Goal: Task Accomplishment & Management: Complete application form

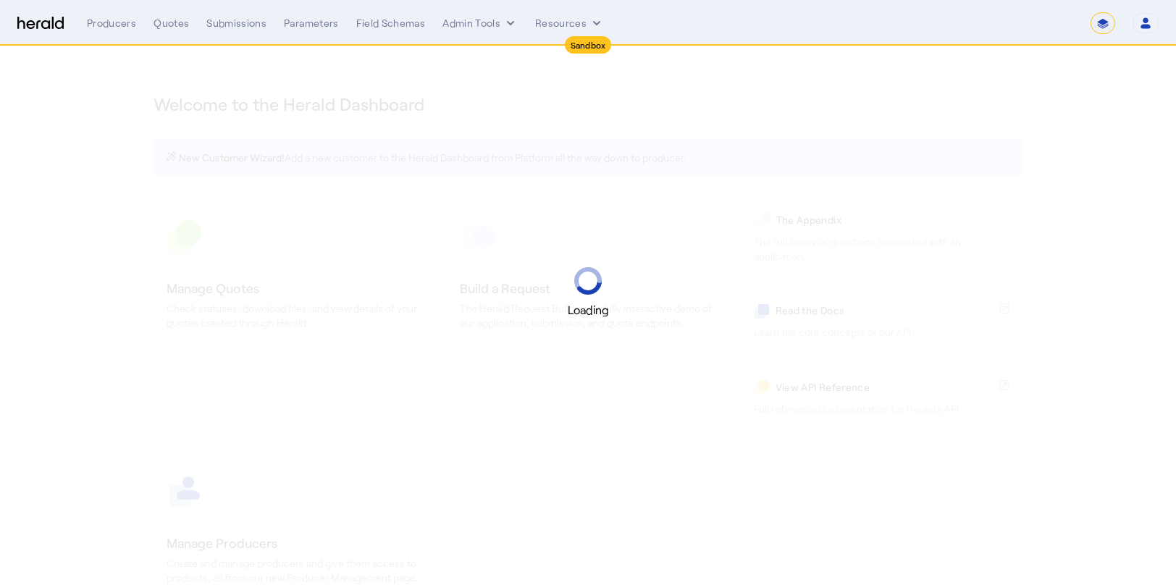
select select "*******"
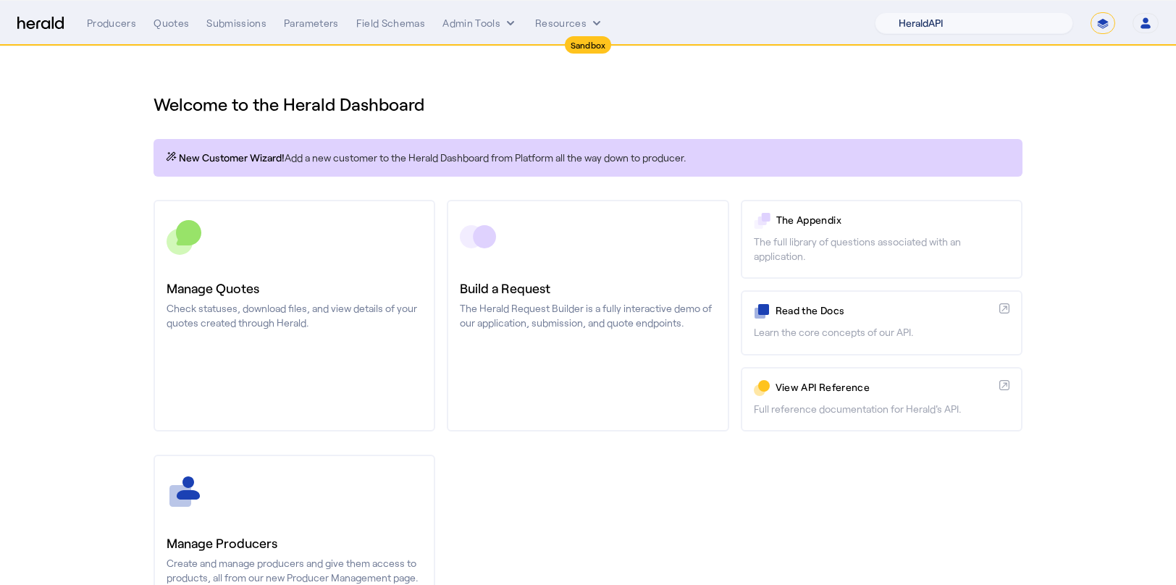
click at [989, 16] on select "1Fort Acrisure Acturis Affinity Advisors Affinity Risk Agentero AmWins Anzen Ao…" at bounding box center [974, 23] width 198 height 22
select select "pfm_h3db_crc"
click at [911, 12] on select "1Fort Acrisure Acturis Affinity Advisors Affinity Risk Agentero AmWins Anzen Ao…" at bounding box center [974, 23] width 198 height 22
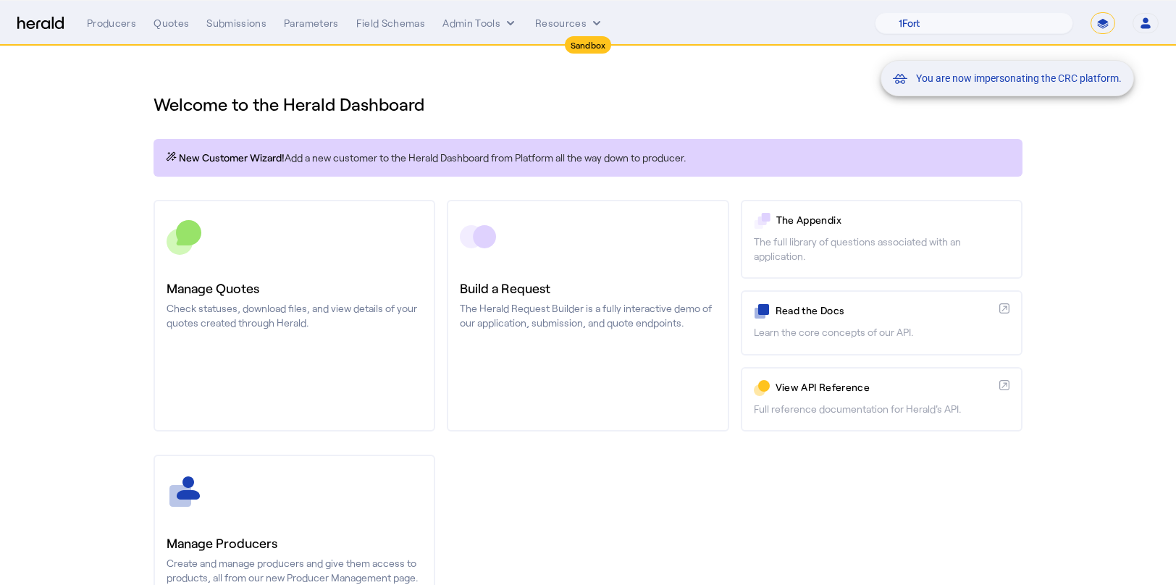
click at [164, 30] on div "You are now impersonating the CRC platform." at bounding box center [588, 292] width 1176 height 585
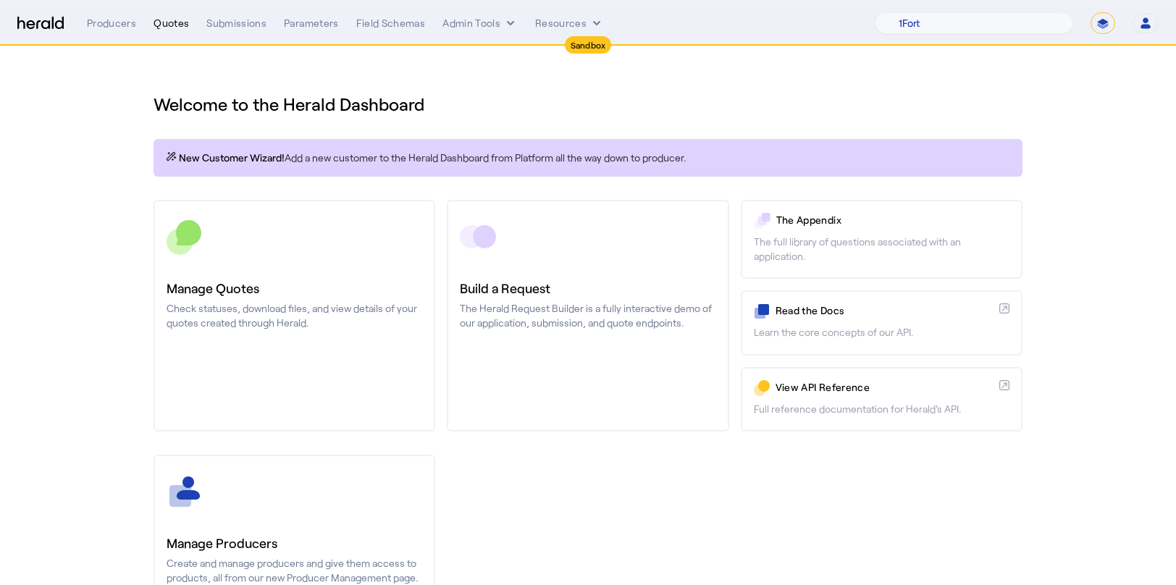
click at [172, 26] on div "Quotes" at bounding box center [171, 23] width 35 height 14
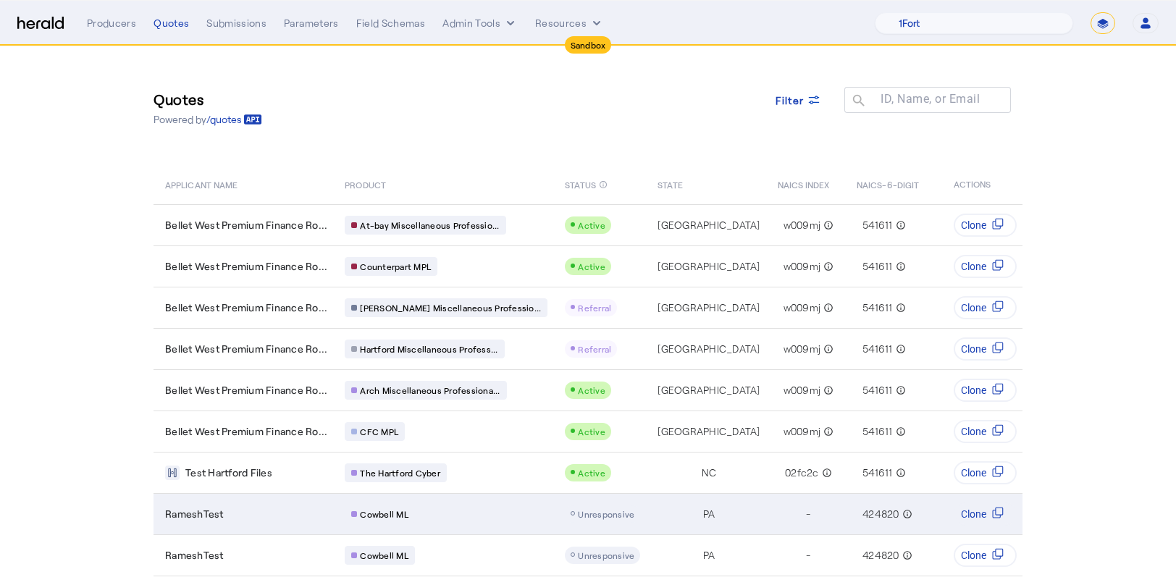
click at [272, 514] on div "RameshTest" at bounding box center [246, 514] width 162 height 14
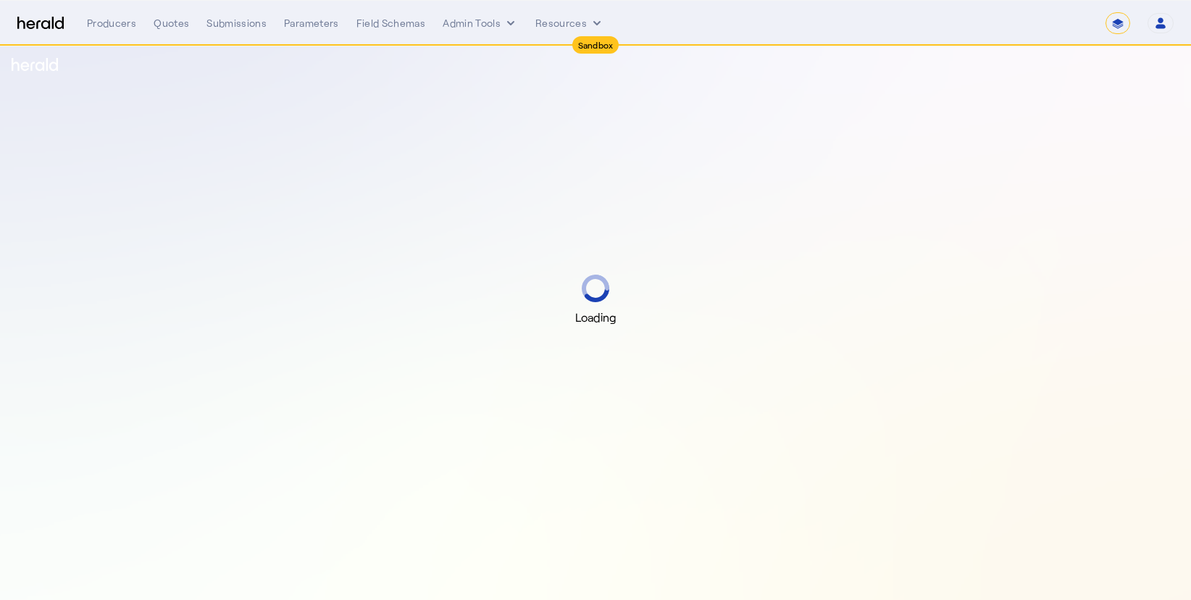
select select "*******"
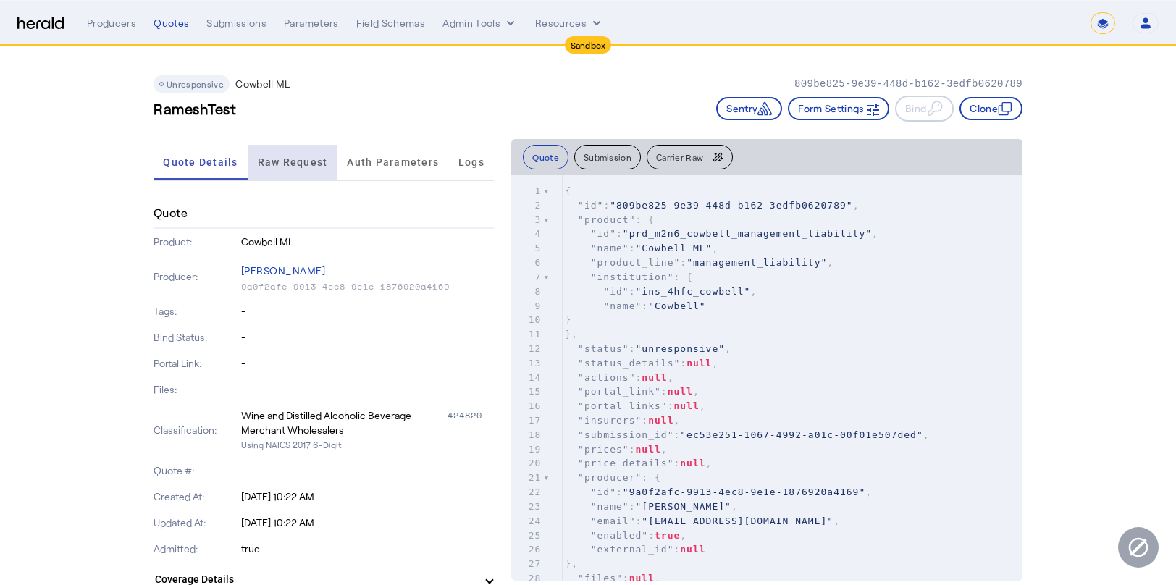
click at [308, 153] on span "Raw Request" at bounding box center [293, 162] width 70 height 35
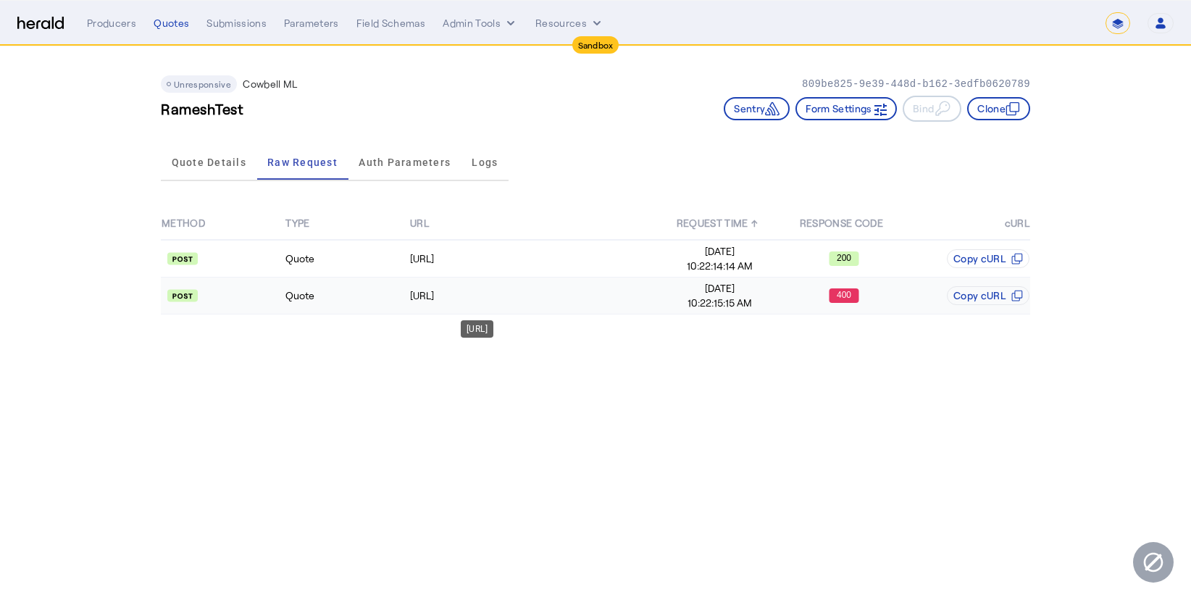
click at [608, 285] on td "[URL]" at bounding box center [533, 295] width 248 height 37
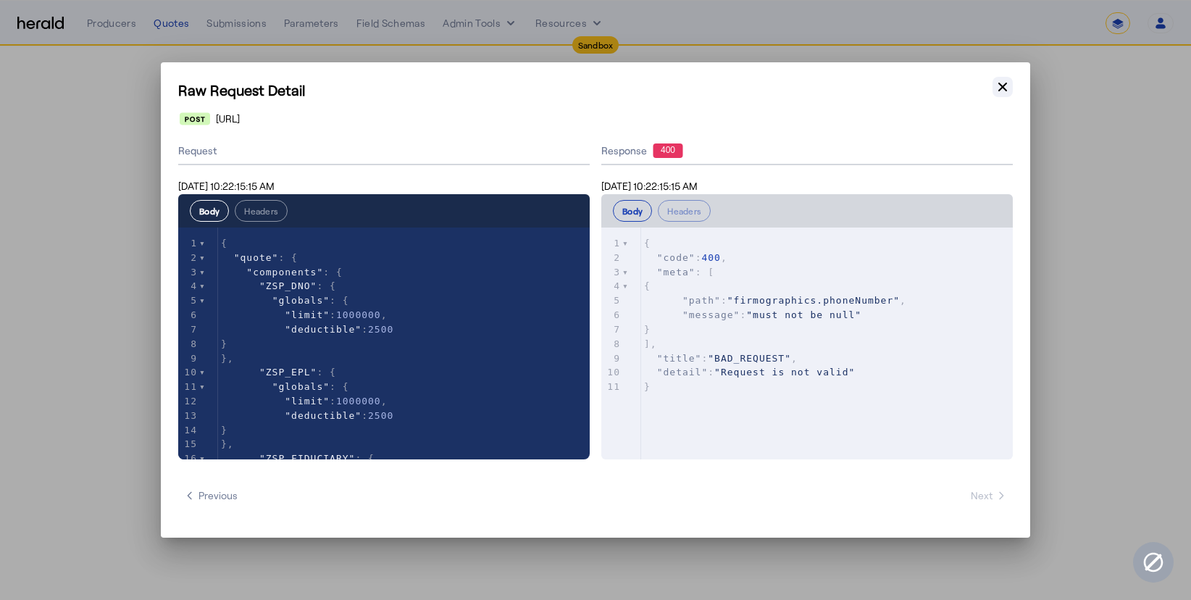
click at [1006, 92] on icon "button" at bounding box center [1002, 87] width 14 height 14
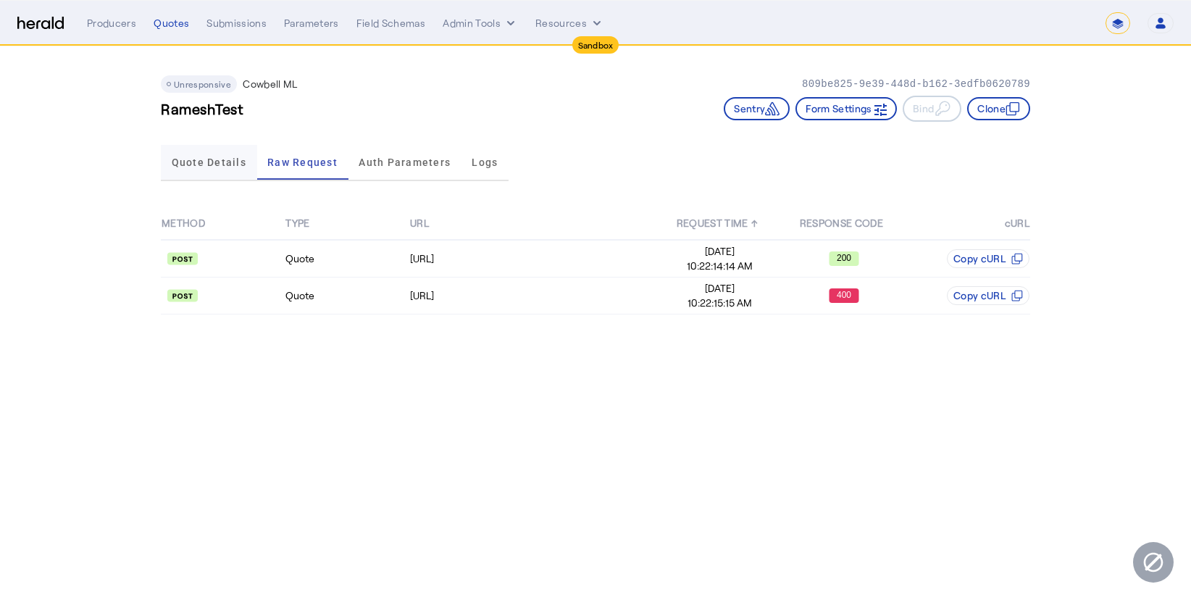
click at [224, 157] on span "Quote Details" at bounding box center [209, 162] width 75 height 10
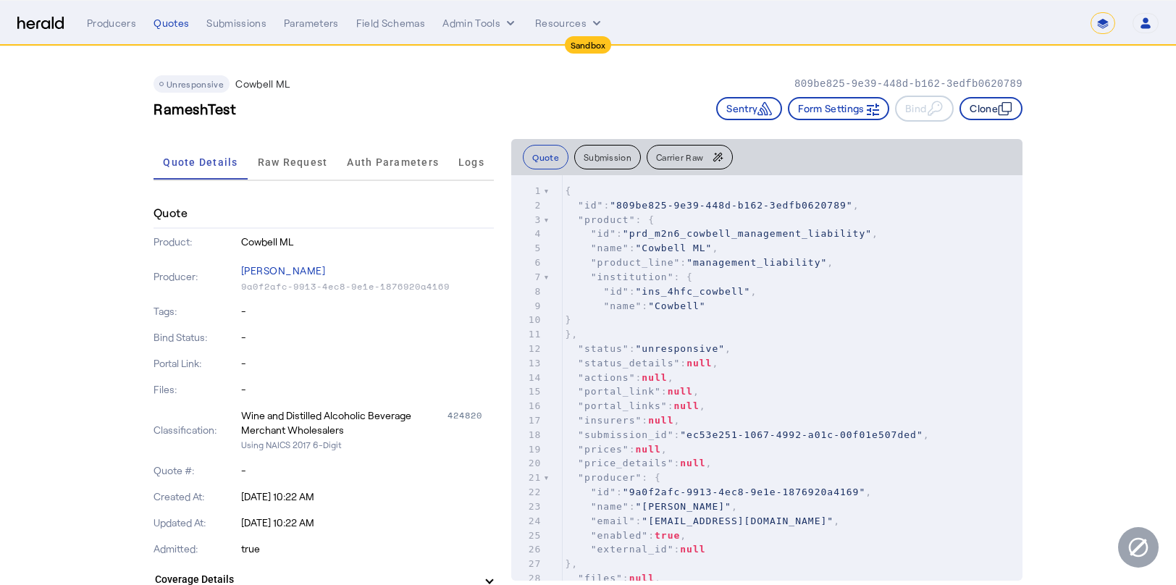
click at [1007, 110] on icon "button" at bounding box center [1005, 108] width 14 height 14
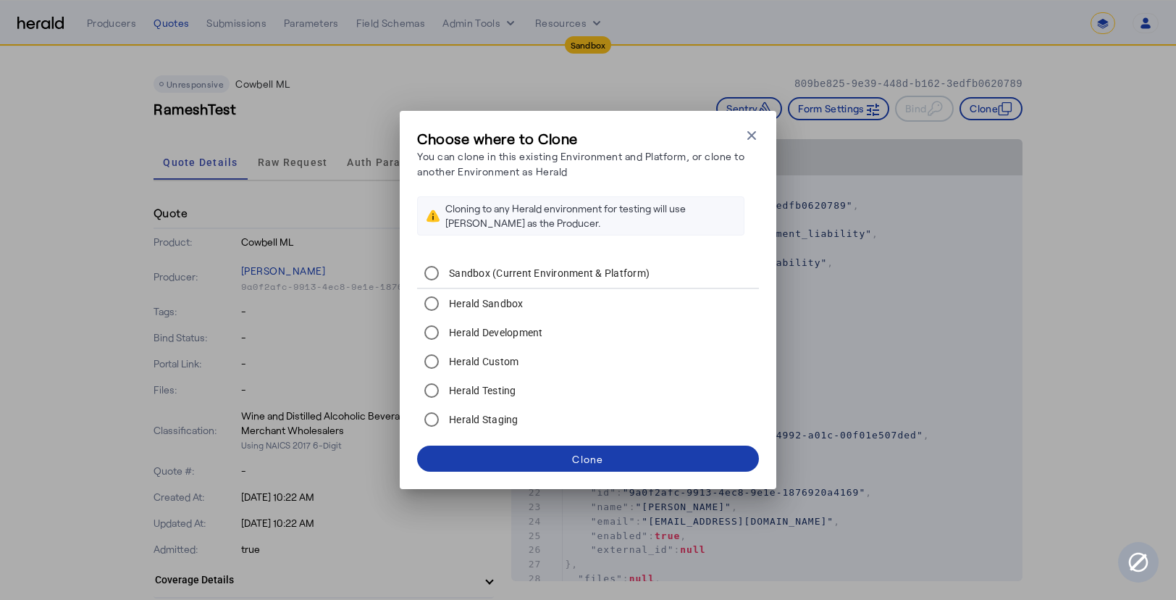
click at [583, 449] on span at bounding box center [588, 458] width 342 height 35
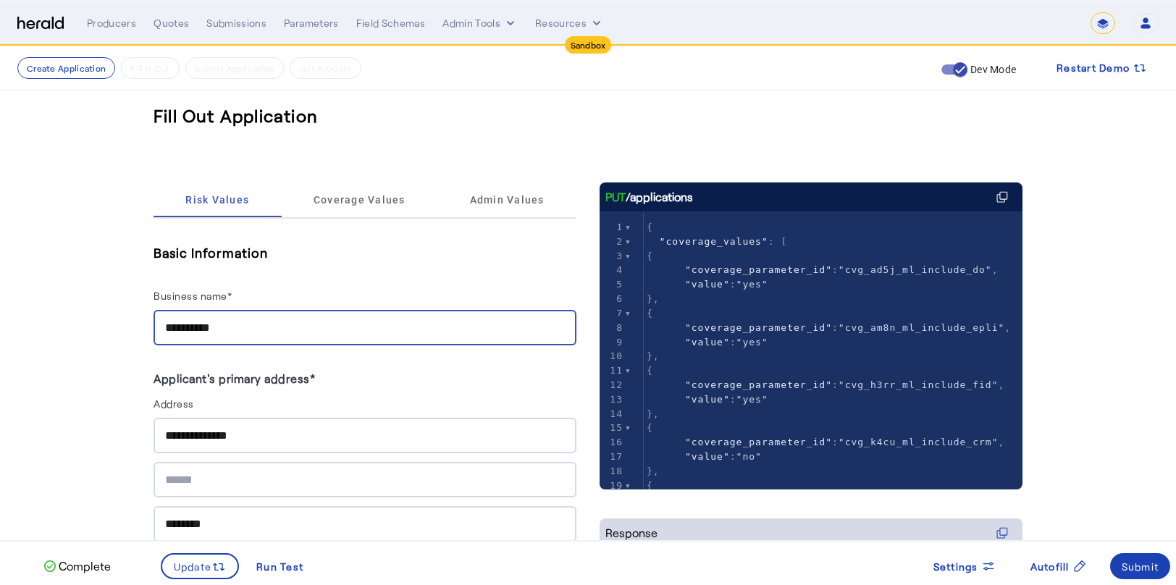
click at [172, 325] on input "**********" at bounding box center [365, 327] width 400 height 17
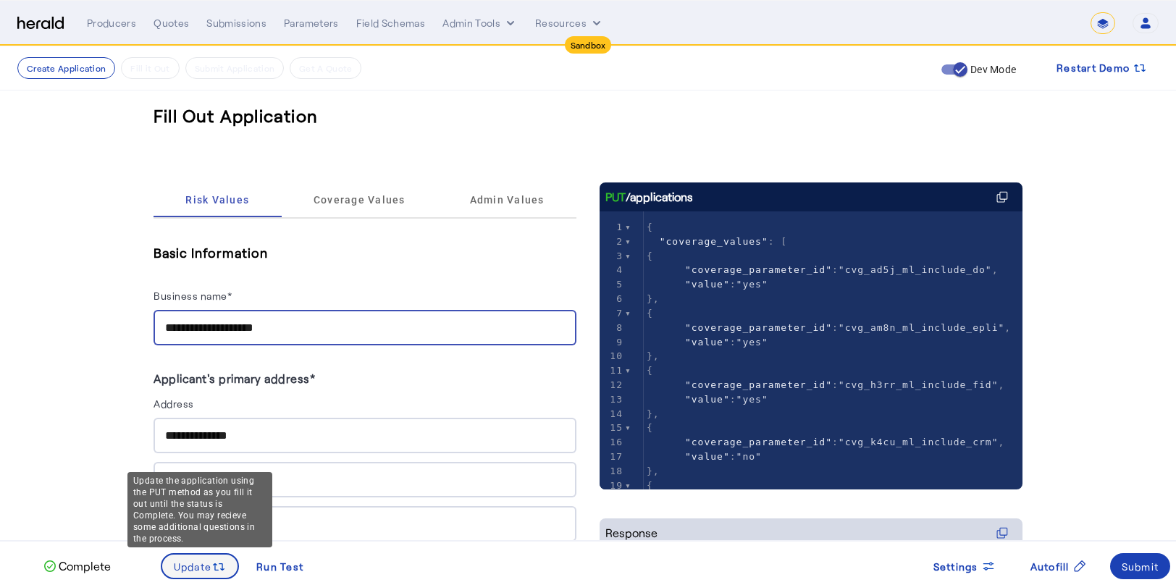
type input "**********"
click at [199, 574] on div "Update" at bounding box center [200, 566] width 53 height 16
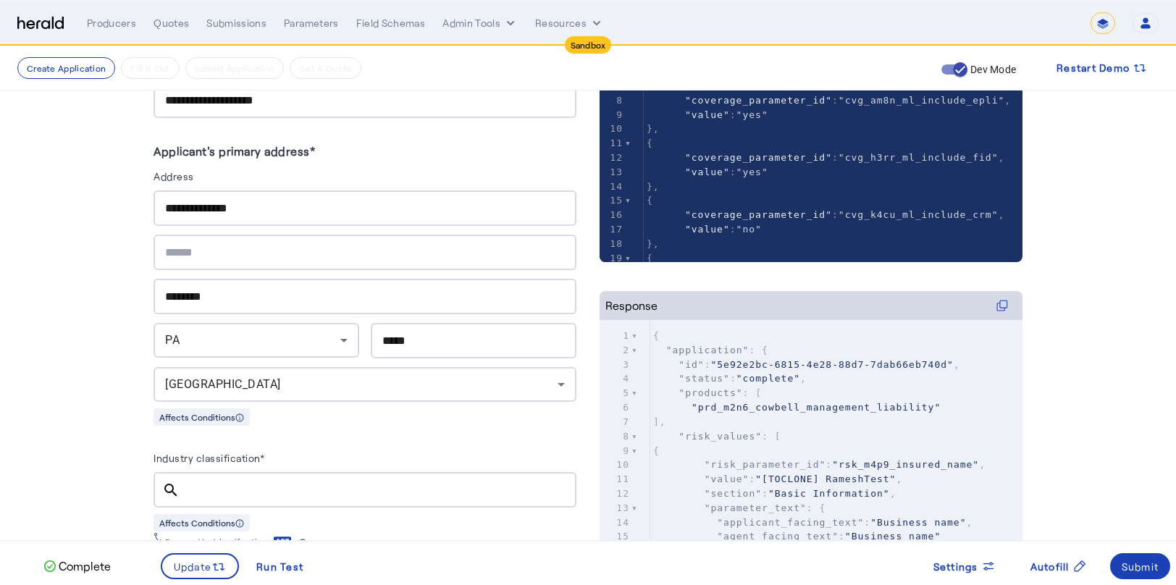
scroll to position [231, 0]
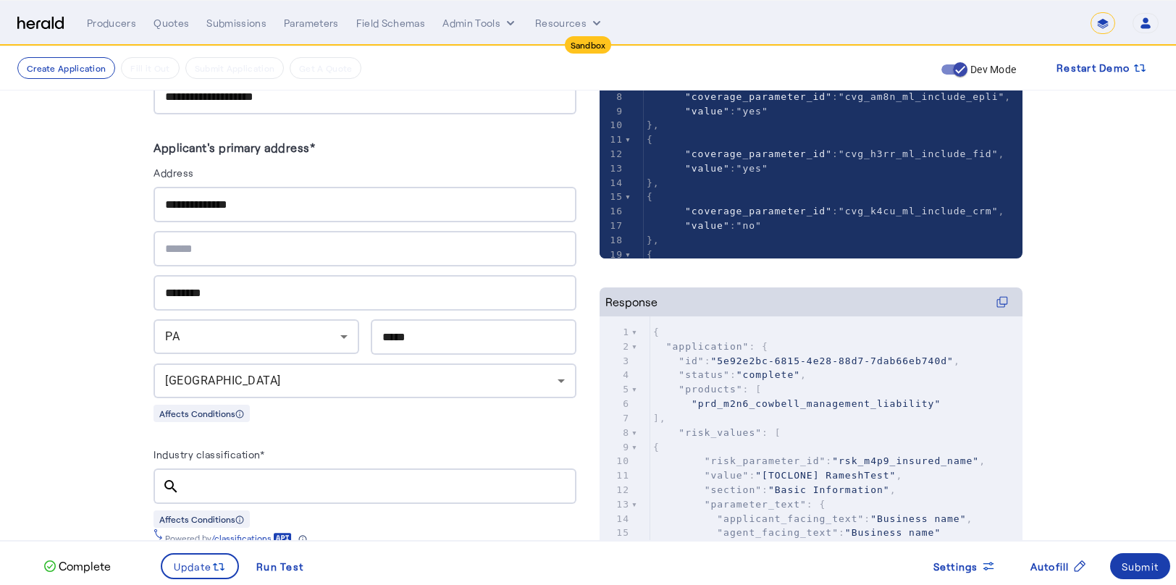
click at [1145, 568] on div "Submit" at bounding box center [1141, 566] width 38 height 15
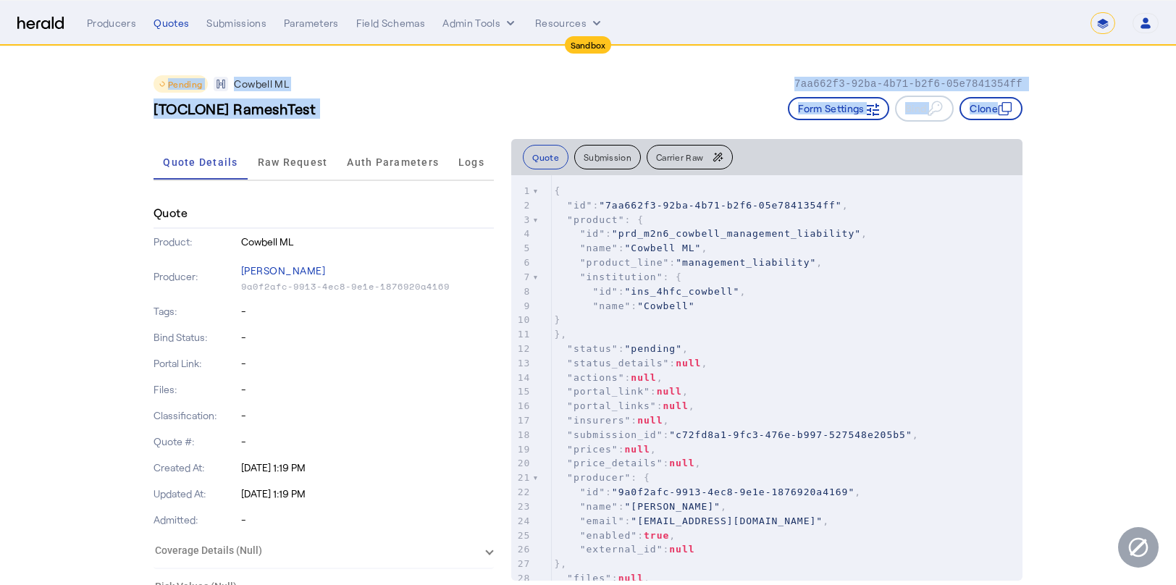
drag, startPoint x: 101, startPoint y: 153, endPoint x: 88, endPoint y: -56, distance: 209.7
click at [88, 0] on html "**********" at bounding box center [588, 292] width 1176 height 585
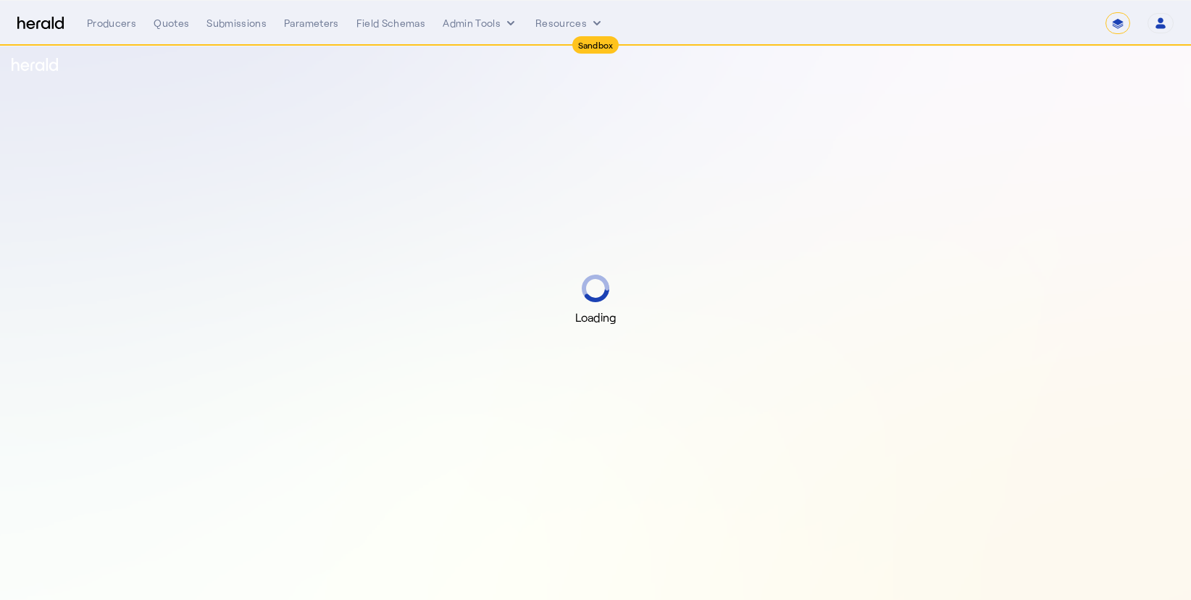
select select "*******"
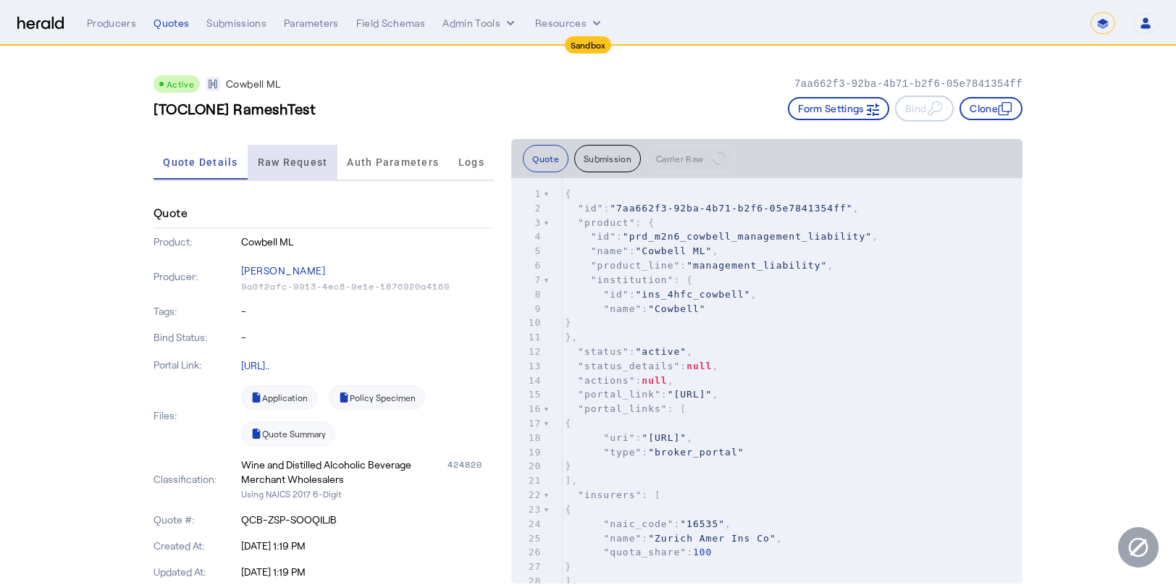
click at [298, 164] on span "Raw Request" at bounding box center [293, 162] width 70 height 10
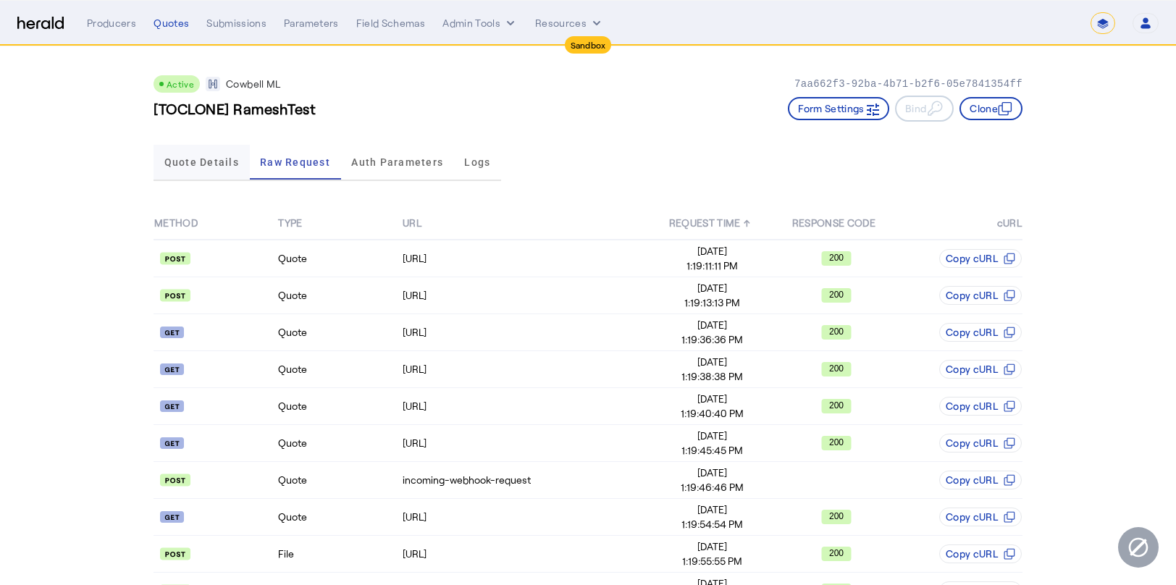
click at [222, 163] on span "Quote Details" at bounding box center [201, 162] width 75 height 10
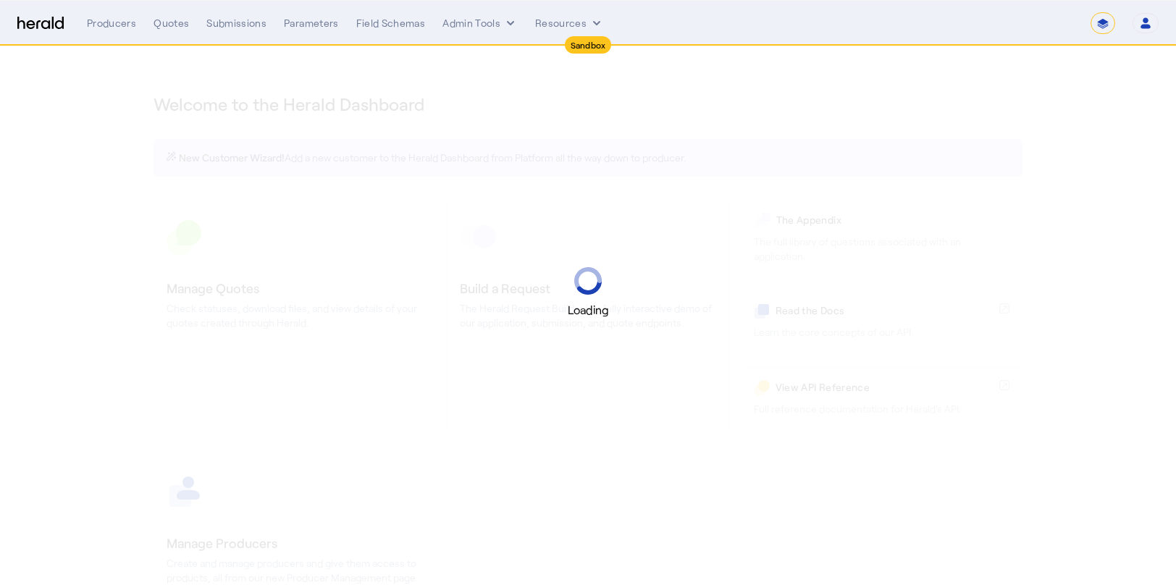
select select "*******"
select select "pfm_2v8p_herald_api"
click at [564, 294] on div "Loading" at bounding box center [588, 293] width 1176 height 52
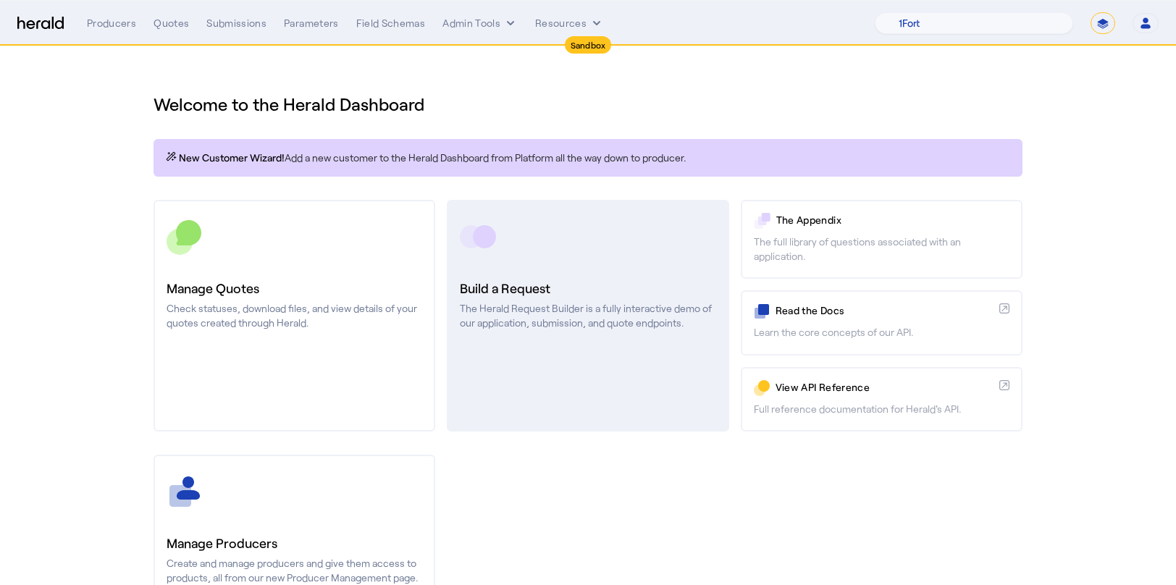
click at [563, 331] on link "Build a Request The Herald Request Builder is a fully interactive demo of our a…" at bounding box center [588, 316] width 282 height 232
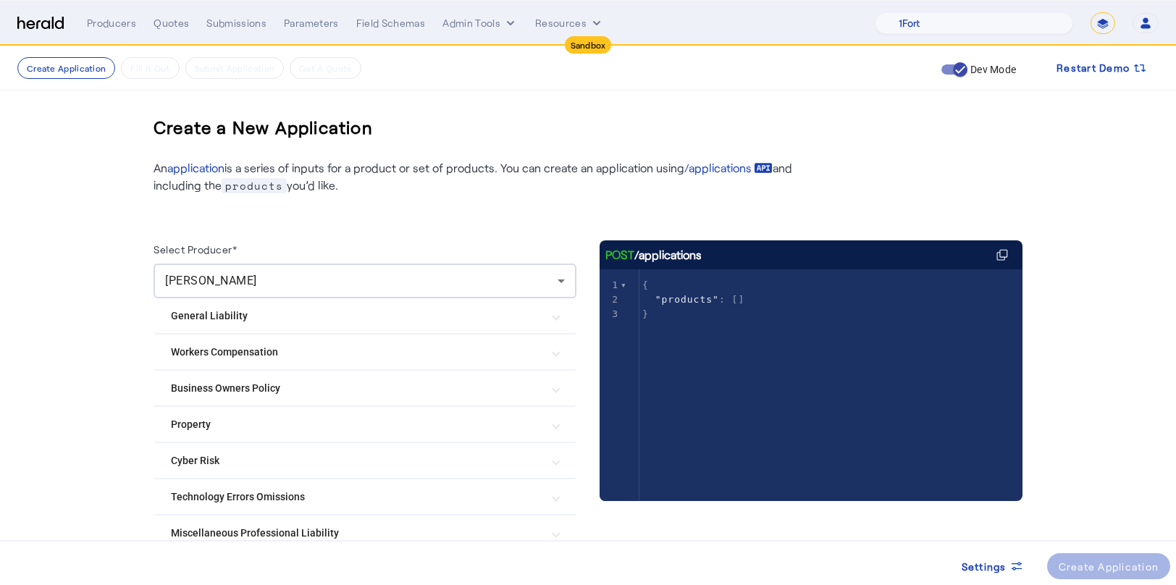
scroll to position [113, 0]
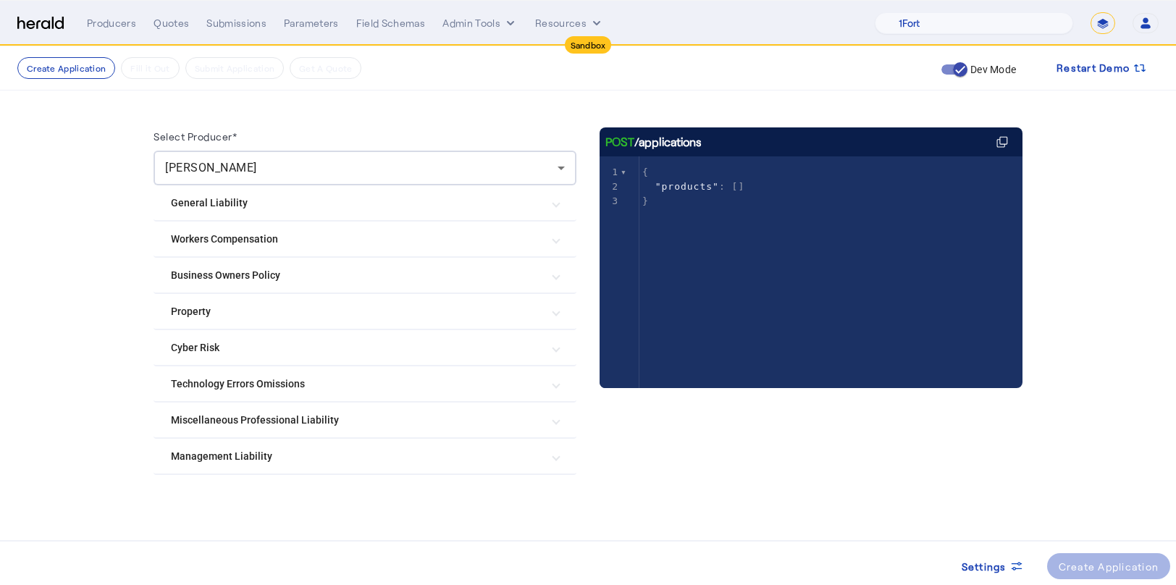
click at [466, 275] on Policy "Business Owners Policy" at bounding box center [356, 275] width 371 height 15
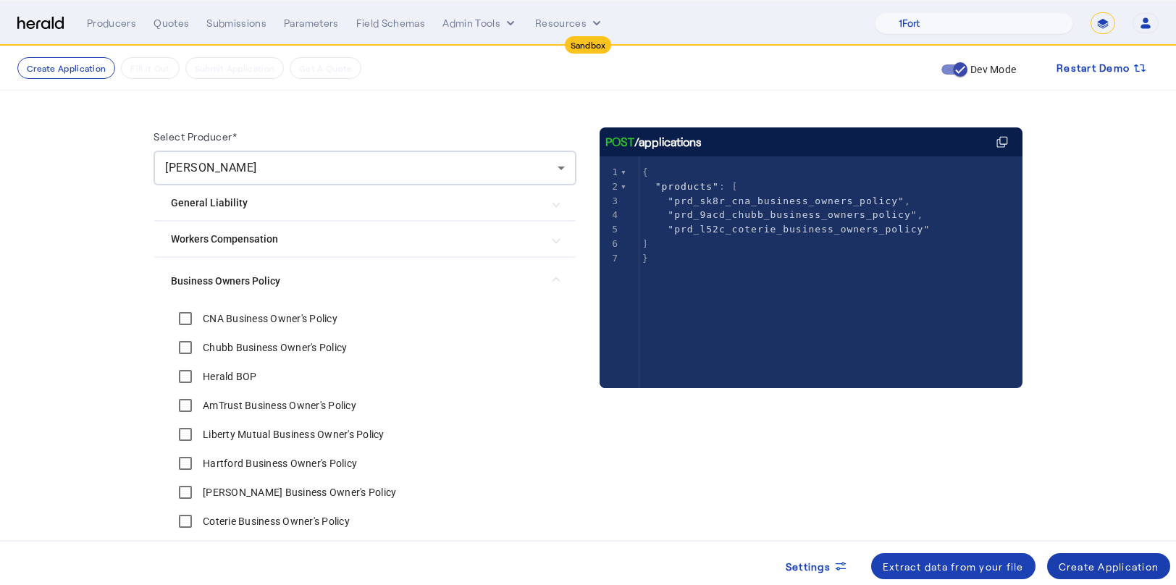
click at [1092, 572] on div "Create Application" at bounding box center [1109, 566] width 101 height 15
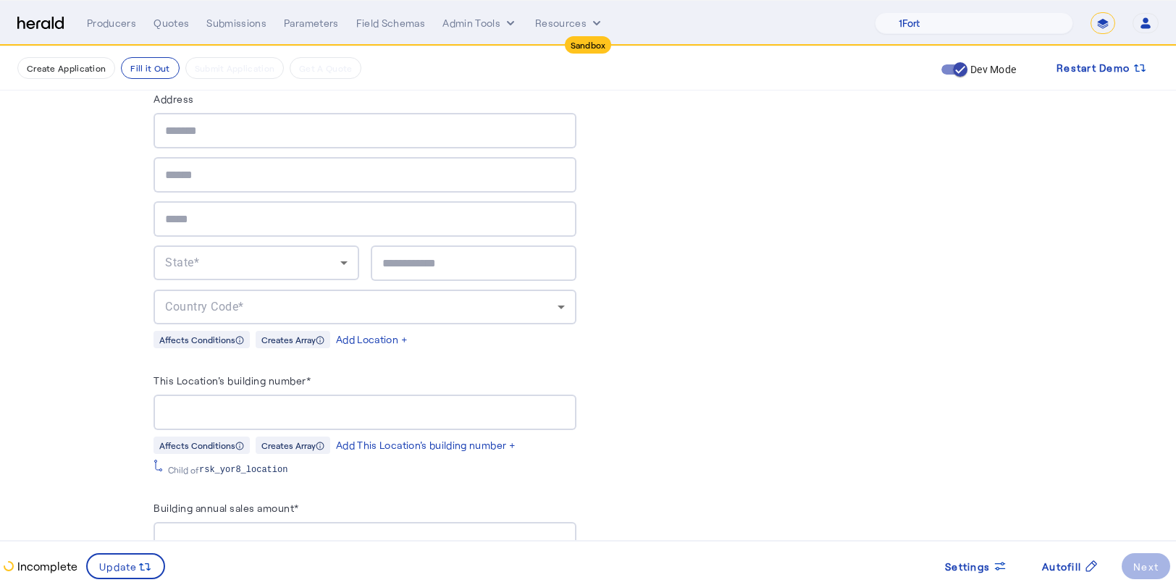
scroll to position [2221, 0]
click at [994, 561] on icon at bounding box center [1000, 566] width 14 height 14
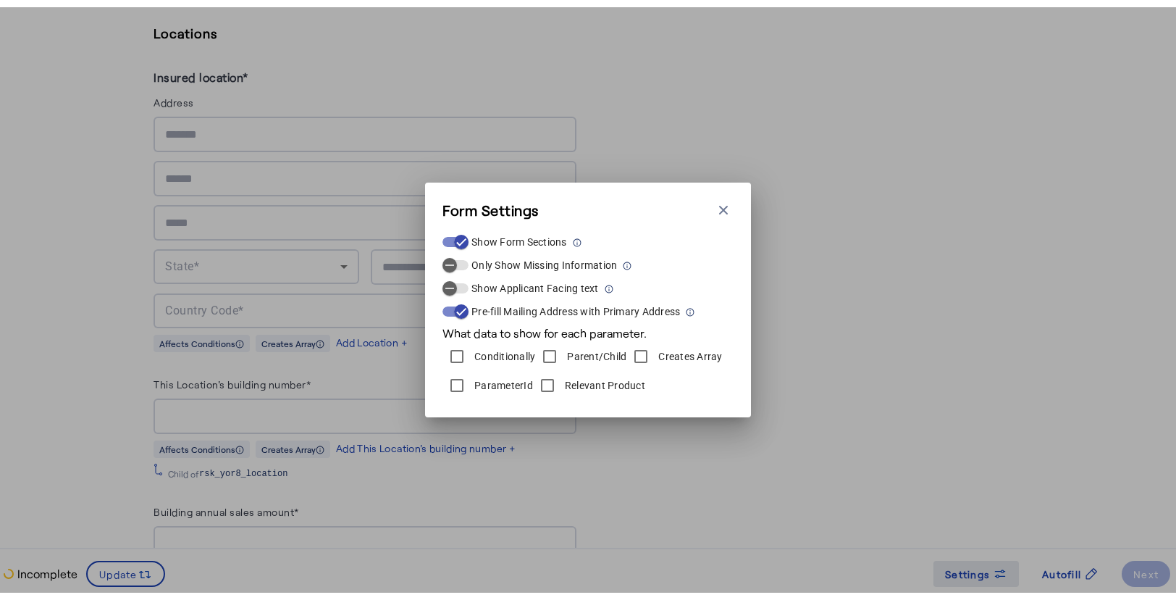
scroll to position [0, 0]
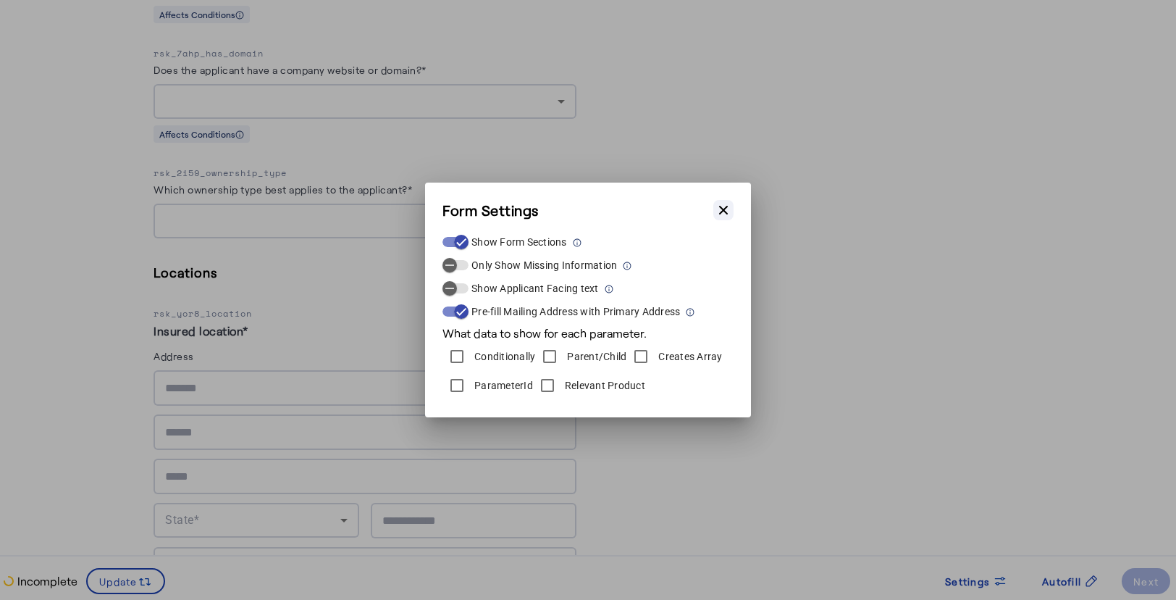
click at [727, 204] on icon "button" at bounding box center [723, 210] width 14 height 14
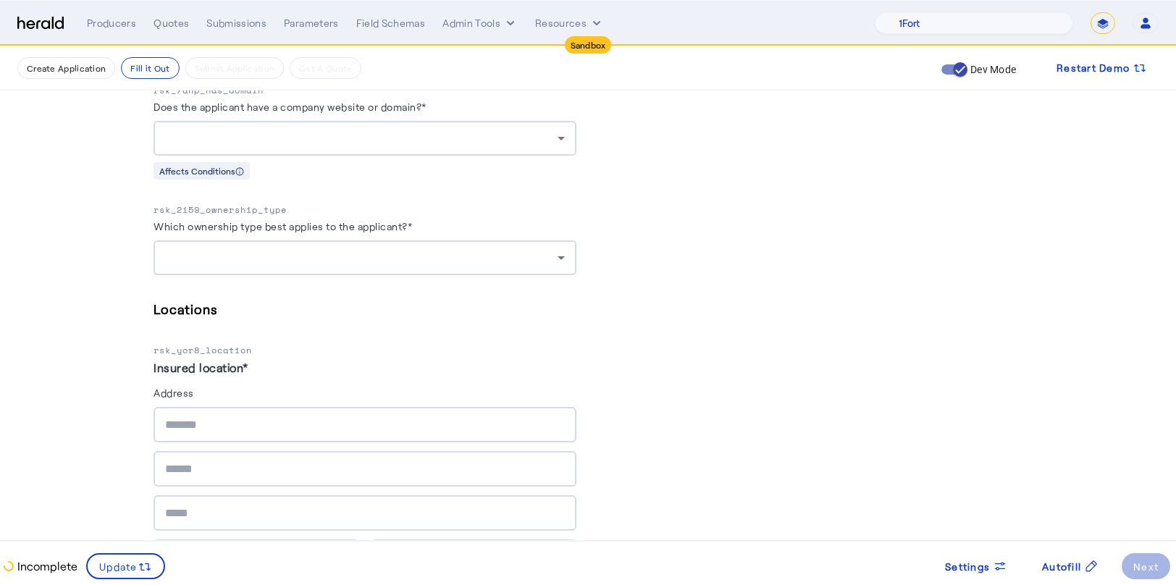
scroll to position [2513, 0]
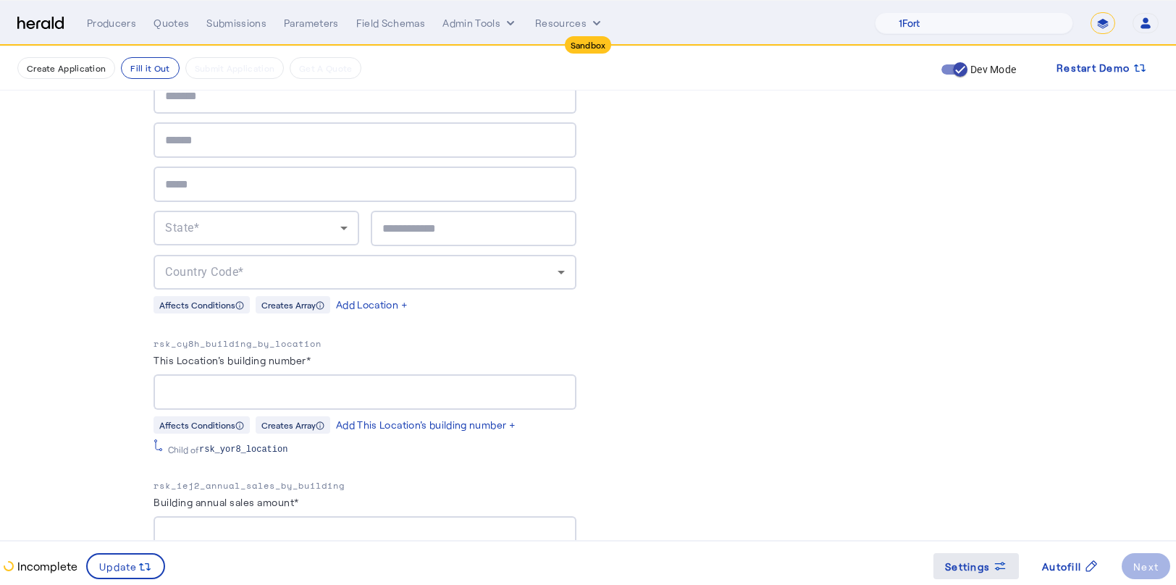
click at [981, 569] on span "Settings" at bounding box center [967, 566] width 45 height 15
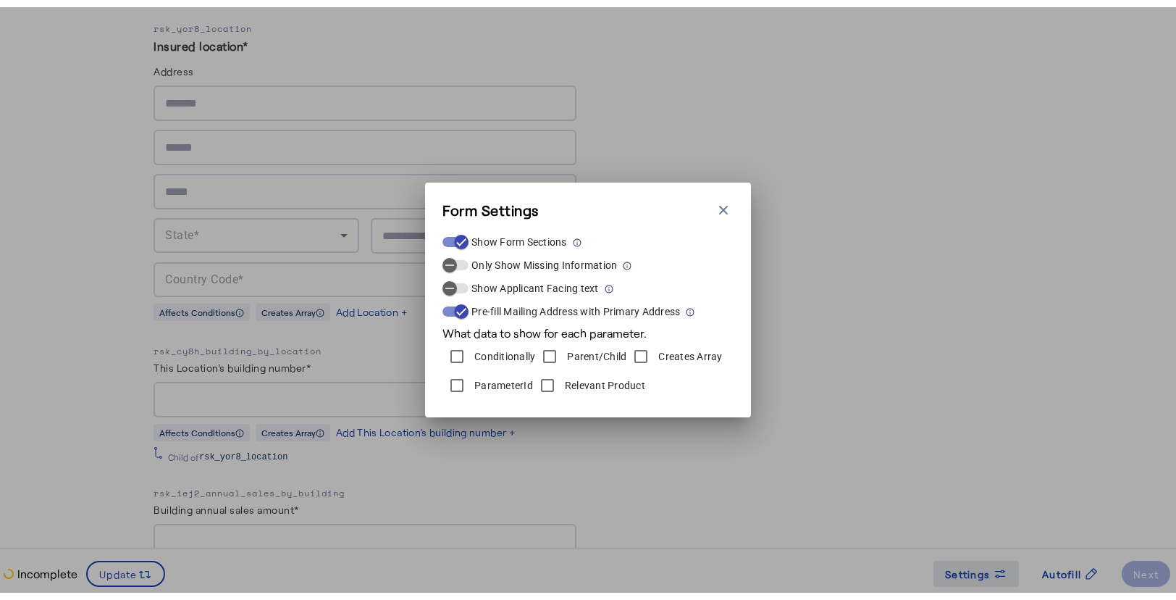
scroll to position [0, 0]
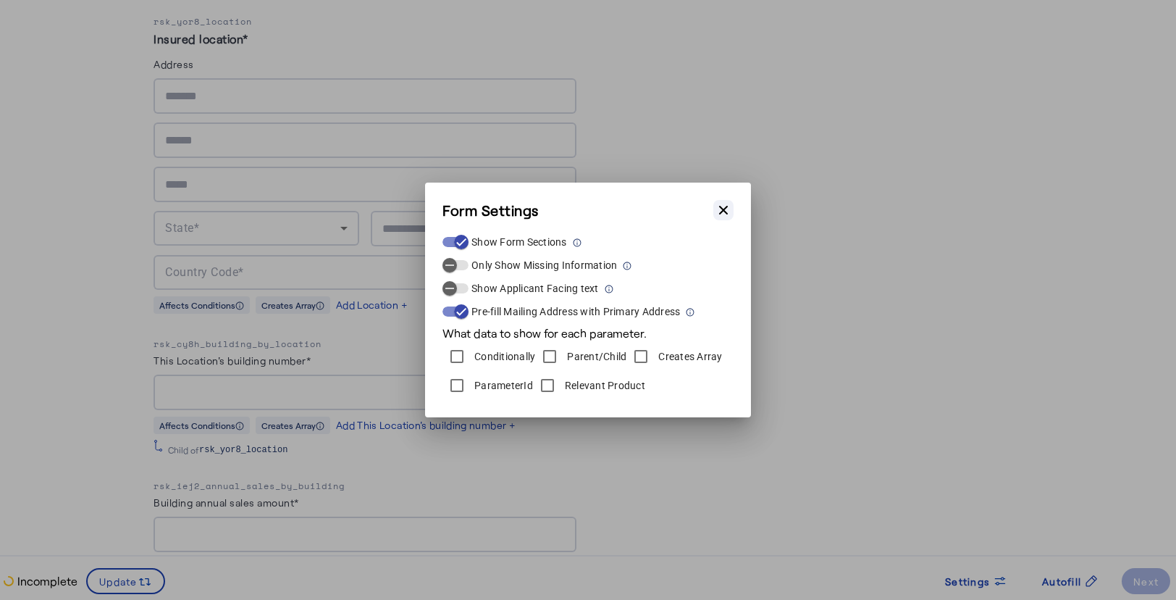
click at [729, 204] on icon "button" at bounding box center [723, 210] width 14 height 14
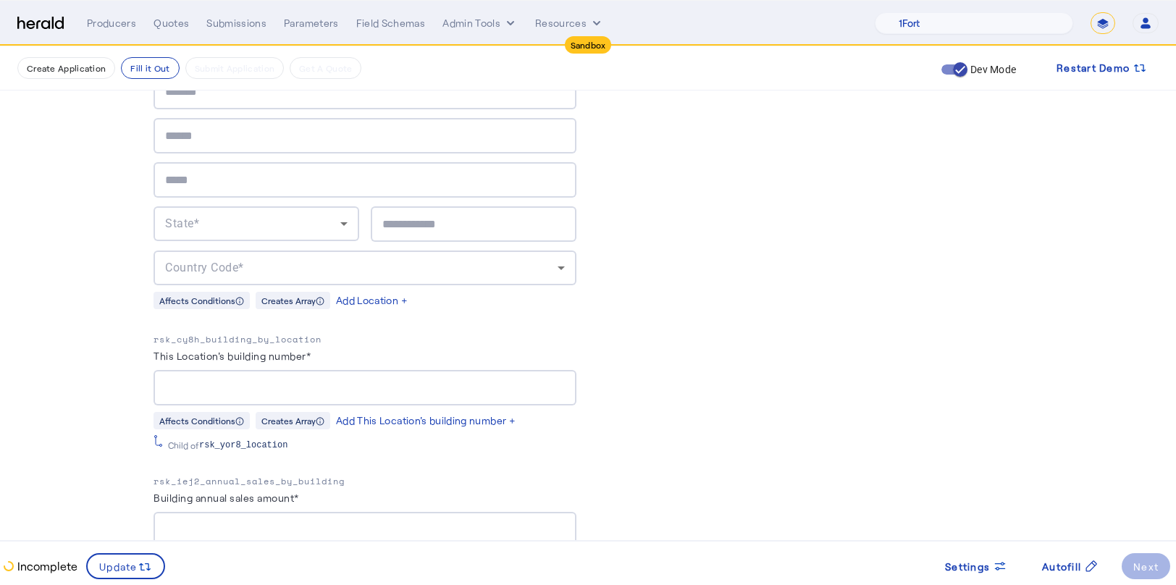
scroll to position [2505, 0]
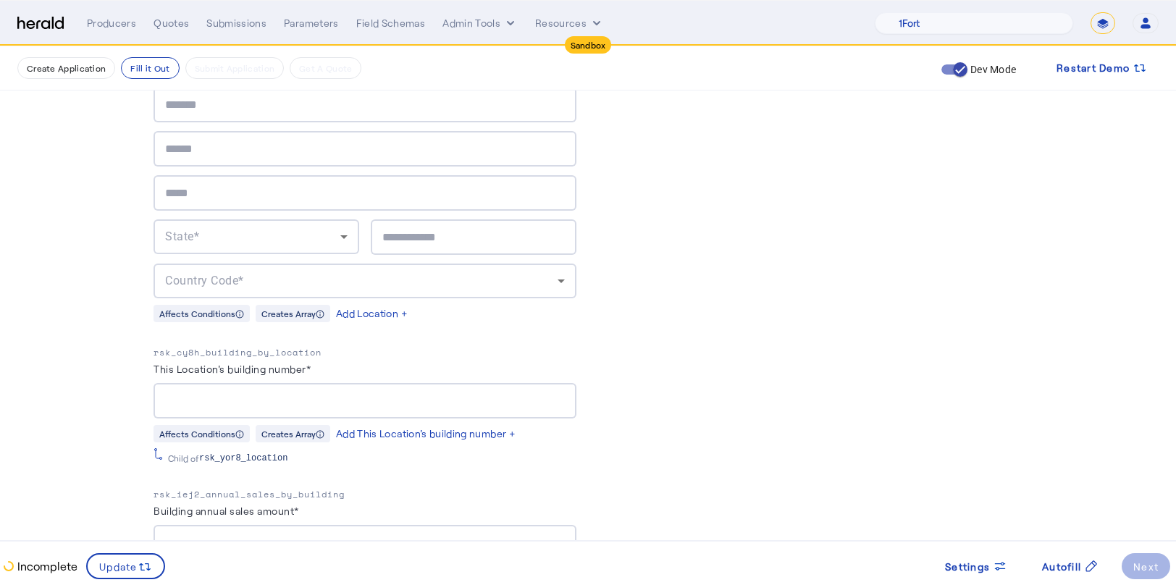
click at [282, 393] on input "This Location's building number*" at bounding box center [365, 401] width 400 height 17
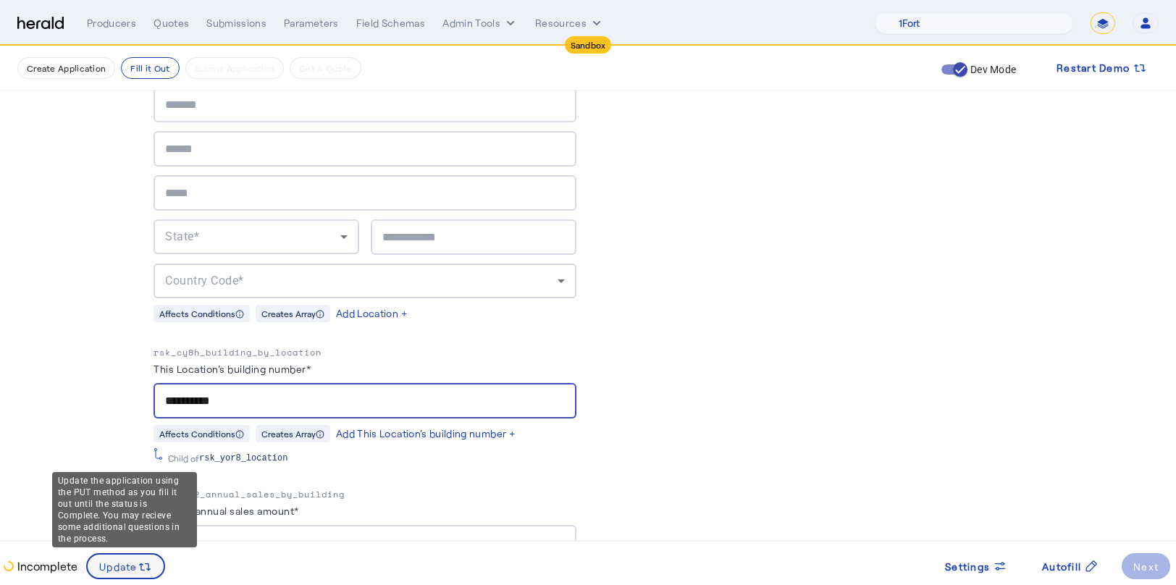
type input "**********"
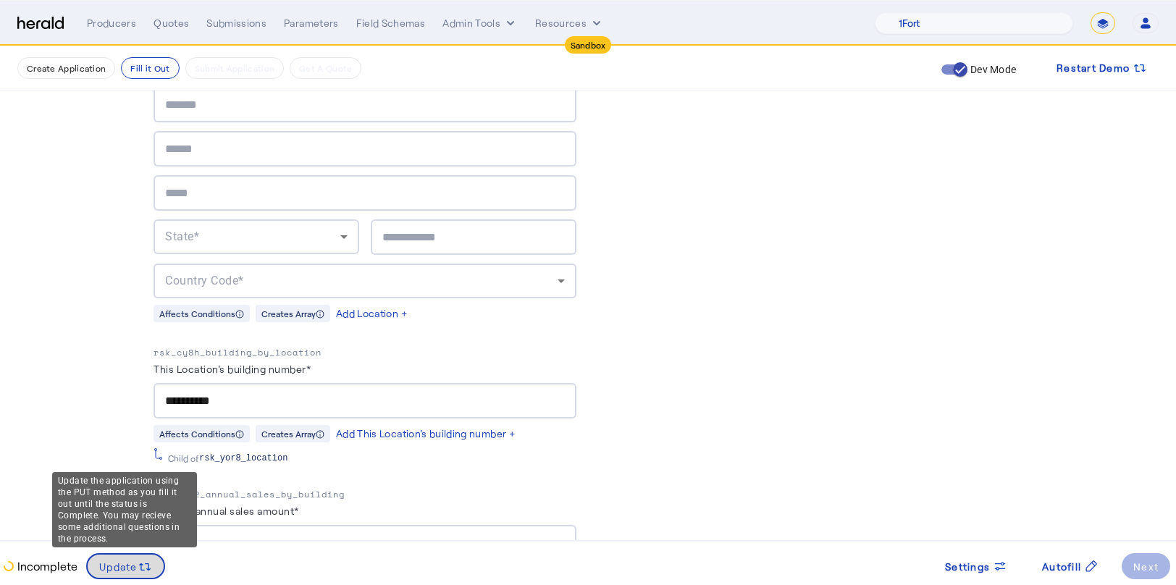
click at [135, 561] on span "Update" at bounding box center [118, 566] width 38 height 15
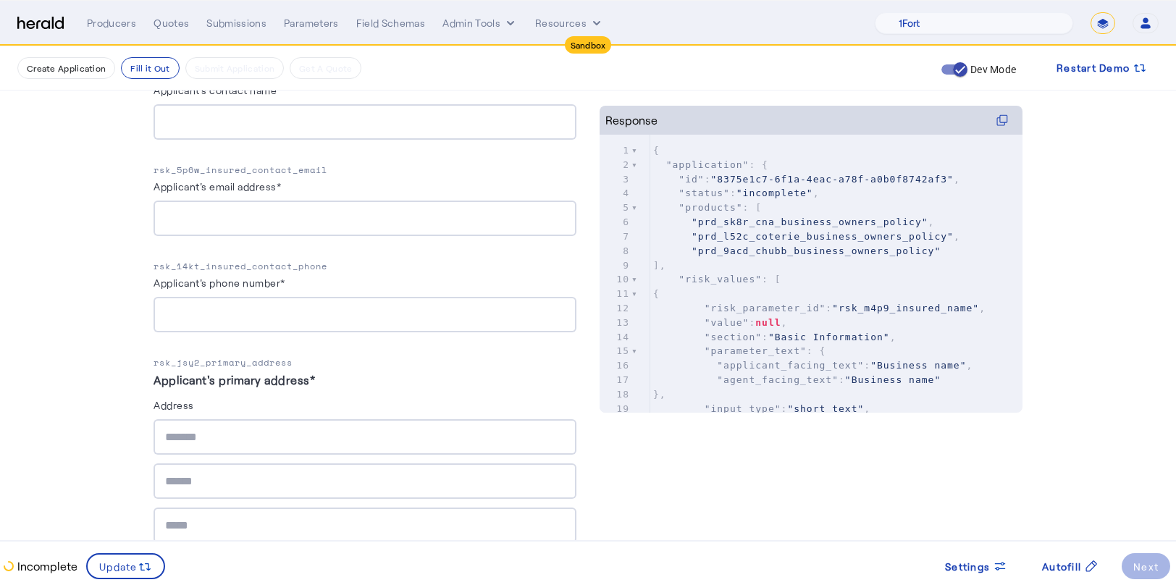
scroll to position [0, 0]
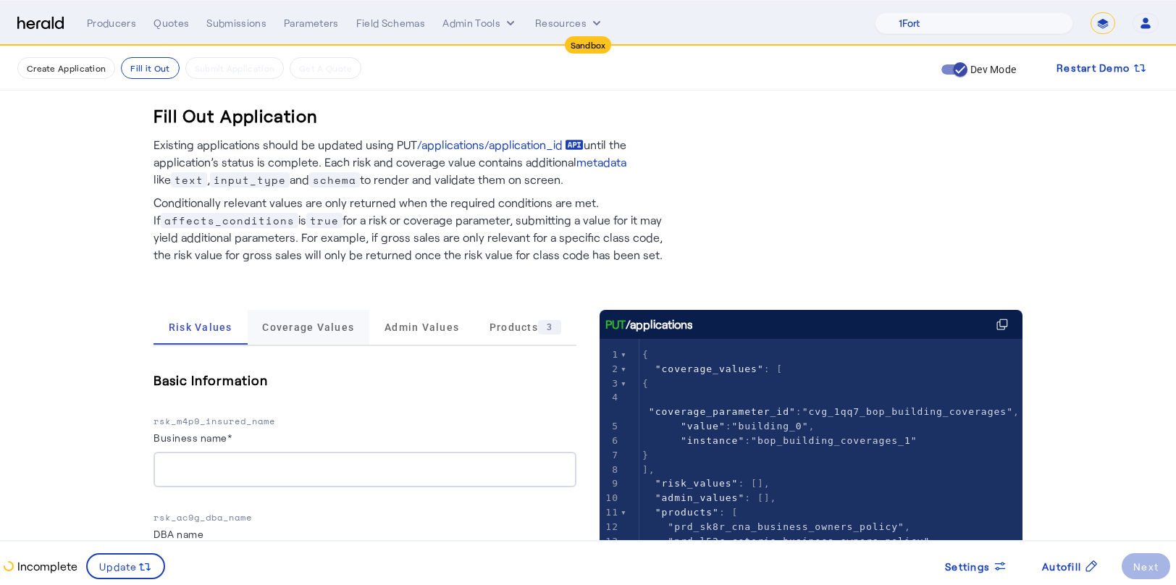
click at [309, 322] on span "Coverage Values" at bounding box center [308, 327] width 92 height 10
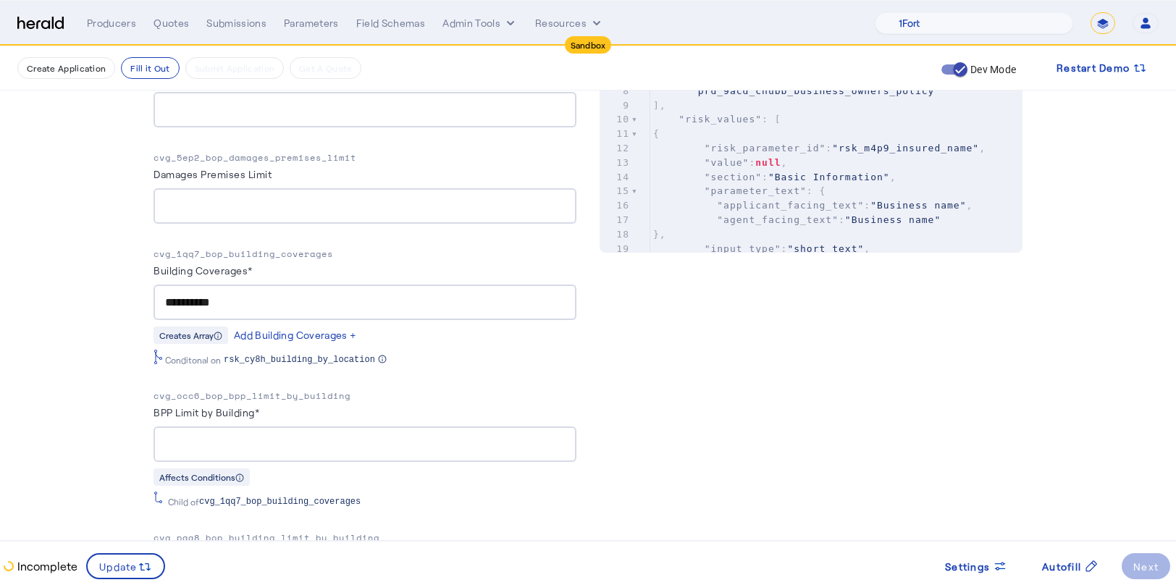
scroll to position [697, 0]
click at [277, 250] on p "cvg_1qq7_bop_building_coverages" at bounding box center [365, 257] width 423 height 14
copy p "cvg_1qq7_bop_building_coverages"
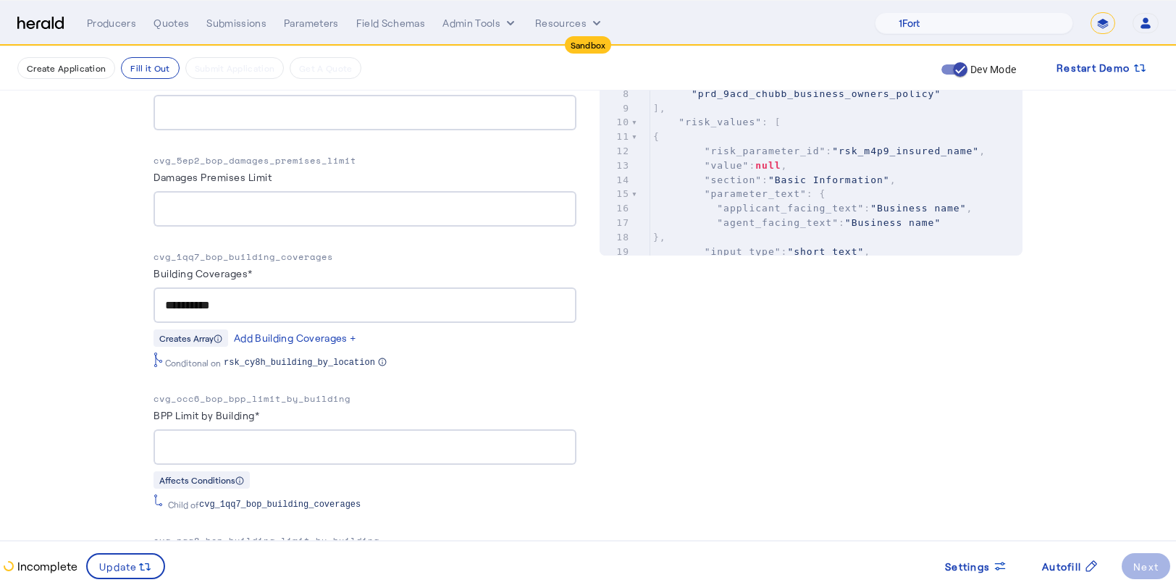
click at [784, 456] on div "PUT /applications xxxxxxxxxx 10 1 { 2 "coverage_values" : [ 3 { 4 "coverage_par…" at bounding box center [811, 337] width 423 height 1448
click at [674, 386] on div "PUT /applications xxxxxxxxxx 10 1 { 2 "coverage_values" : [ 3 { 4 "coverage_par…" at bounding box center [811, 337] width 423 height 1448
click at [270, 256] on p "cvg_1qq7_bop_building_coverages" at bounding box center [365, 257] width 423 height 14
click at [270, 254] on p "cvg_1qq7_bop_building_coverages" at bounding box center [365, 257] width 423 height 14
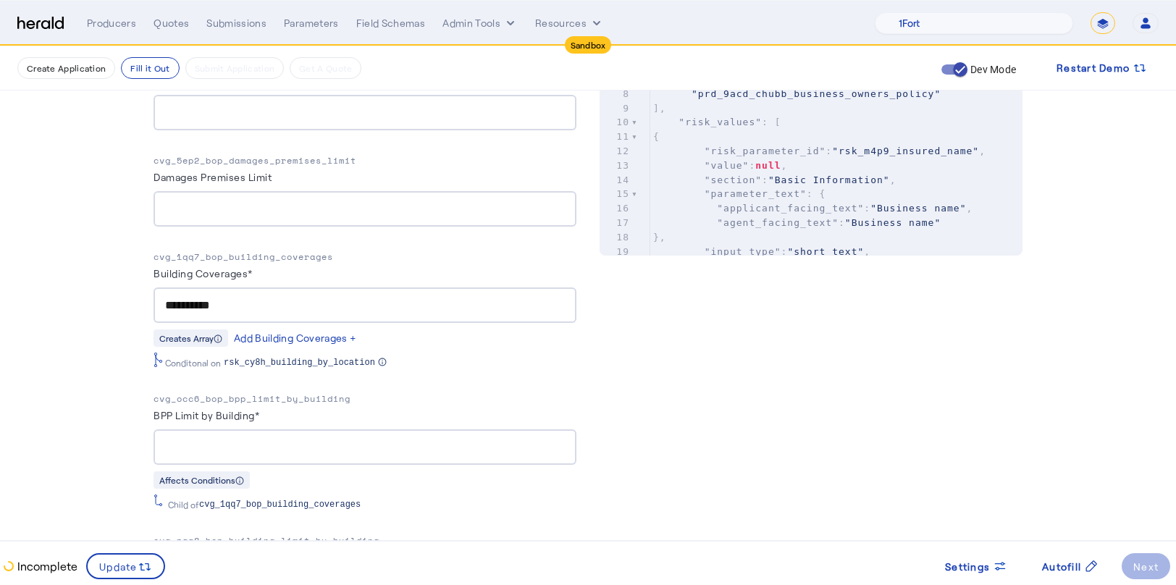
copy p "cvg_1qq7_bop_building_coverages"
